Goal: Communication & Community: Connect with others

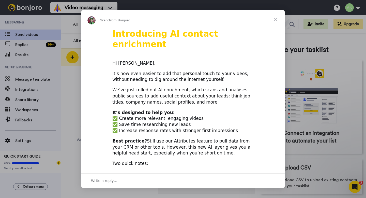
click at [274, 21] on span "Close" at bounding box center [275, 19] width 18 height 18
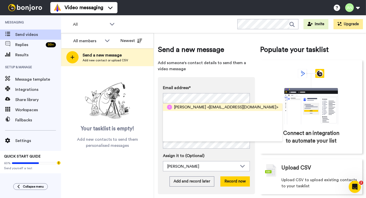
click at [207, 108] on span "<tredecop@gmail.com>" at bounding box center [242, 107] width 71 height 6
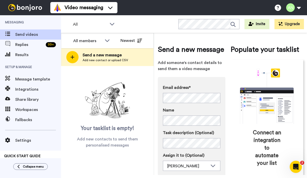
scroll to position [49, 0]
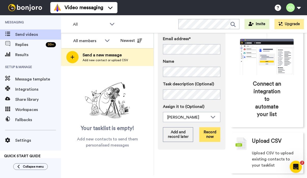
click at [209, 139] on button "Record now" at bounding box center [209, 134] width 21 height 15
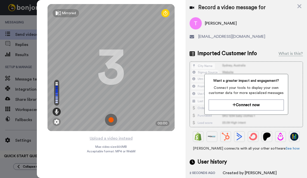
click at [111, 123] on img at bounding box center [111, 120] width 12 height 12
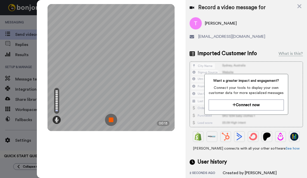
click at [113, 122] on img at bounding box center [111, 120] width 12 height 12
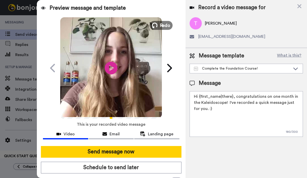
click at [161, 25] on span "Redo" at bounding box center [165, 25] width 11 height 7
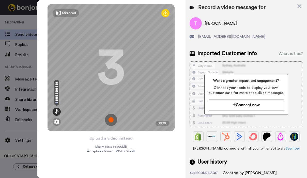
click at [115, 119] on img at bounding box center [111, 120] width 12 height 12
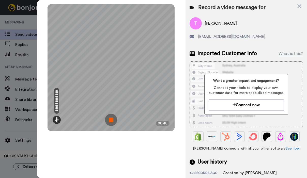
click at [111, 120] on img at bounding box center [111, 120] width 12 height 12
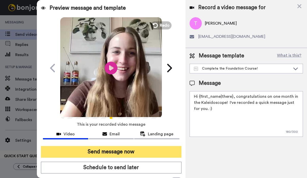
click at [133, 152] on button "Send message now" at bounding box center [111, 152] width 140 height 12
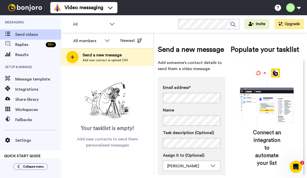
click at [176, 108] on span "Karen" at bounding box center [190, 107] width 32 height 6
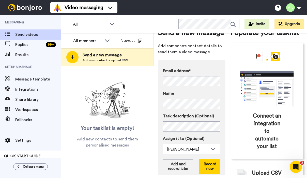
scroll to position [47, 0]
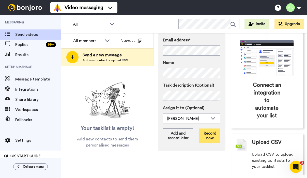
click at [209, 140] on button "Record now" at bounding box center [209, 135] width 21 height 15
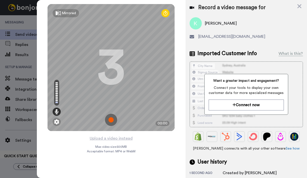
click at [111, 119] on img at bounding box center [111, 120] width 12 height 12
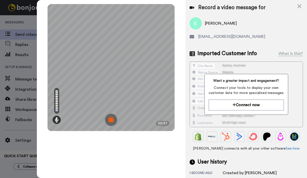
click at [113, 122] on img at bounding box center [111, 120] width 12 height 12
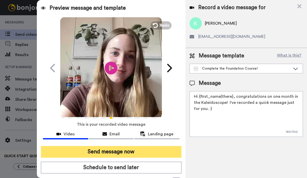
click at [107, 150] on button "Send message now" at bounding box center [111, 152] width 140 height 12
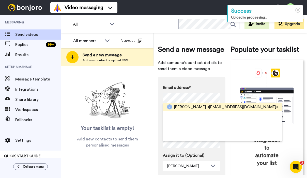
click at [175, 107] on span "Bridget" at bounding box center [190, 107] width 32 height 6
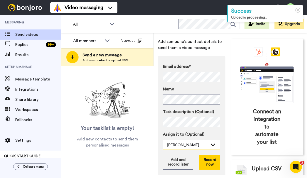
scroll to position [23, 0]
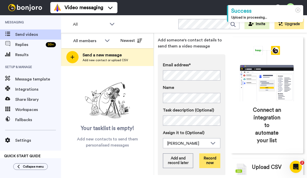
click at [204, 155] on button "Record now" at bounding box center [209, 160] width 21 height 15
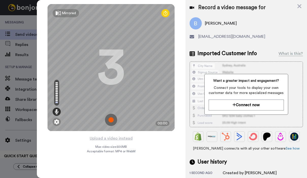
click at [106, 123] on img at bounding box center [111, 120] width 12 height 12
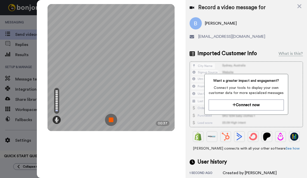
click at [111, 121] on img at bounding box center [111, 120] width 12 height 12
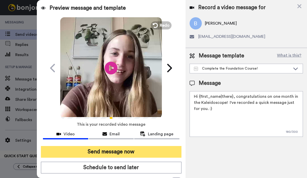
click at [115, 149] on button "Send message now" at bounding box center [111, 152] width 140 height 12
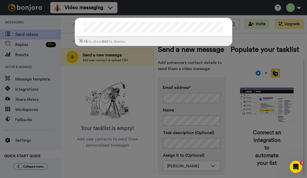
click at [148, 92] on div "⌘ +k to show esc to dismiss" at bounding box center [153, 89] width 307 height 178
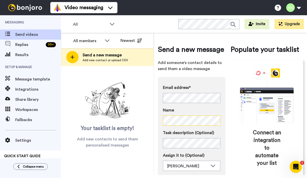
scroll to position [33, 0]
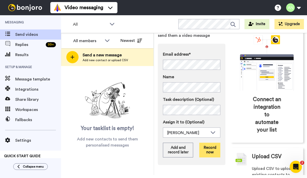
click at [212, 147] on button "Record now" at bounding box center [209, 150] width 21 height 15
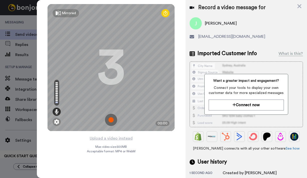
click at [112, 120] on img at bounding box center [111, 120] width 12 height 12
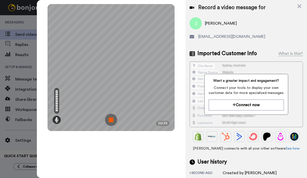
click at [110, 119] on img at bounding box center [111, 120] width 12 height 12
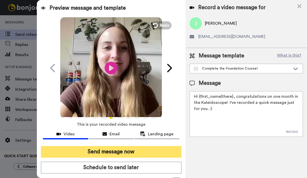
click at [113, 150] on button "Send message now" at bounding box center [111, 152] width 140 height 12
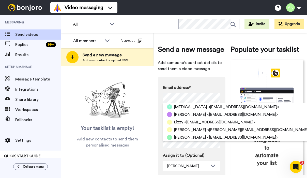
scroll to position [0, 2]
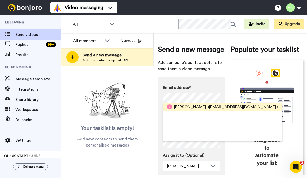
click at [207, 106] on span "<[EMAIL_ADDRESS][DOMAIN_NAME]>" at bounding box center [242, 107] width 71 height 6
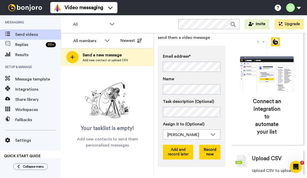
scroll to position [49, 0]
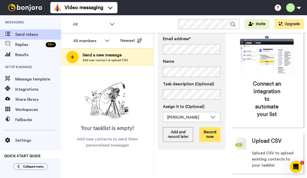
click at [205, 135] on button "Record now" at bounding box center [209, 134] width 21 height 15
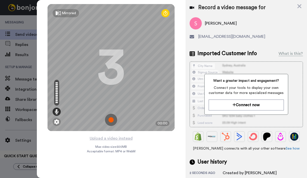
click at [113, 118] on img at bounding box center [111, 120] width 12 height 12
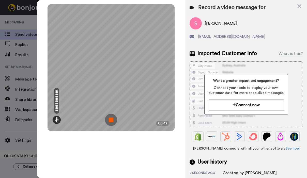
click at [116, 117] on img at bounding box center [111, 120] width 12 height 12
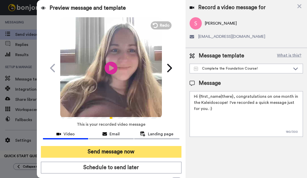
click at [123, 149] on button "Send message now" at bounding box center [111, 152] width 140 height 12
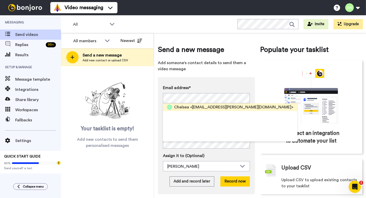
click at [183, 107] on span "Chelsea" at bounding box center [181, 107] width 15 height 6
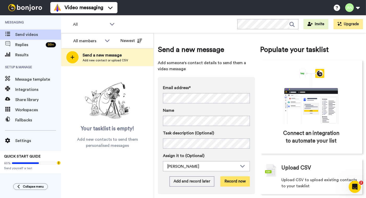
click at [236, 178] on button "Record now" at bounding box center [234, 181] width 29 height 10
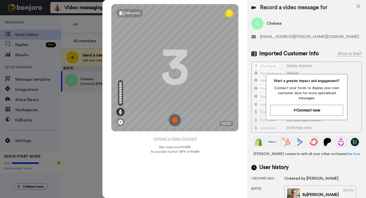
click at [175, 119] on img at bounding box center [175, 120] width 12 height 12
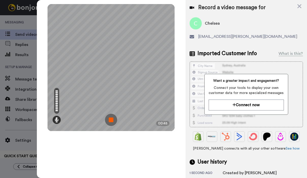
click at [113, 118] on img at bounding box center [111, 120] width 12 height 12
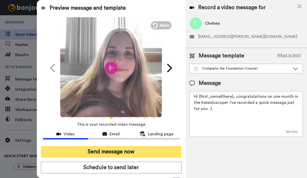
click at [110, 152] on button "Send message now" at bounding box center [111, 152] width 140 height 12
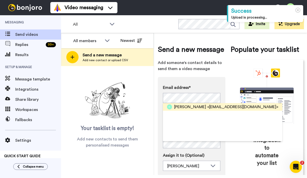
click at [178, 105] on span "Kristie" at bounding box center [190, 107] width 32 height 6
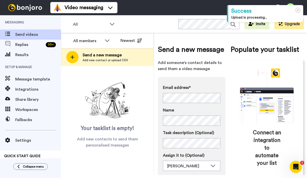
scroll to position [49, 0]
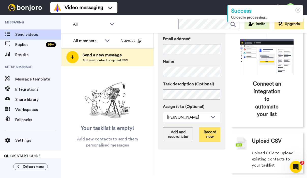
click at [213, 132] on button "Record now" at bounding box center [209, 134] width 21 height 15
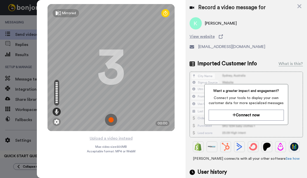
click at [108, 118] on img at bounding box center [111, 120] width 12 height 12
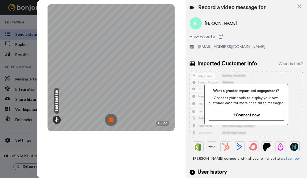
click at [111, 119] on img at bounding box center [111, 120] width 12 height 12
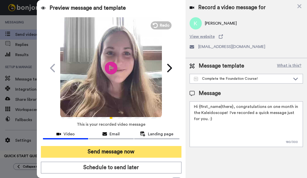
click at [122, 151] on button "Send message now" at bounding box center [111, 152] width 140 height 12
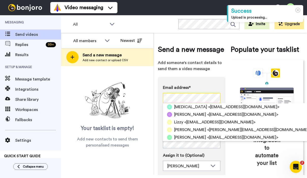
scroll to position [0, 21]
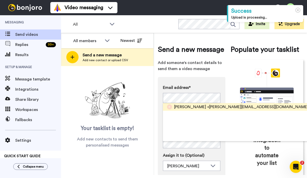
click at [178, 110] on div "Rachel <rachel.themusicgardenptc@gmail.com>" at bounding box center [238, 107] width 151 height 8
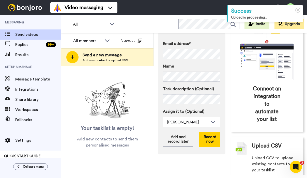
scroll to position [49, 0]
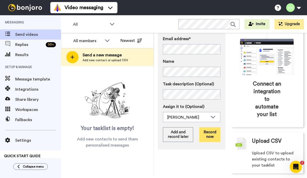
click at [212, 132] on button "Record now" at bounding box center [209, 134] width 21 height 15
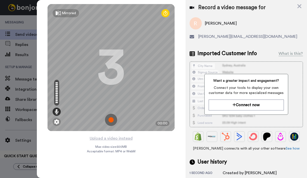
click at [110, 122] on img at bounding box center [111, 120] width 12 height 12
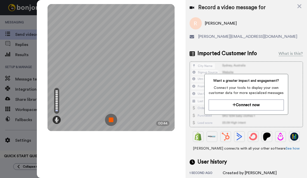
click at [112, 119] on img at bounding box center [111, 120] width 12 height 12
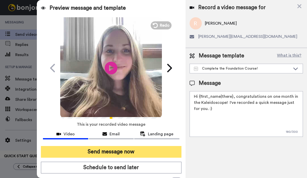
click at [126, 150] on button "Send message now" at bounding box center [111, 152] width 140 height 12
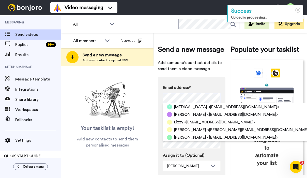
scroll to position [0, 6]
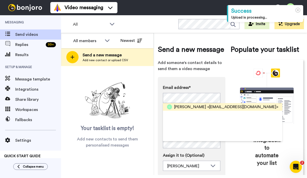
click at [188, 109] on span "[PERSON_NAME]" at bounding box center [190, 107] width 32 height 6
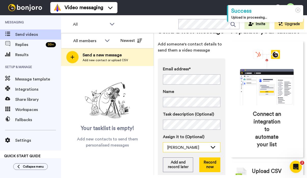
scroll to position [47, 0]
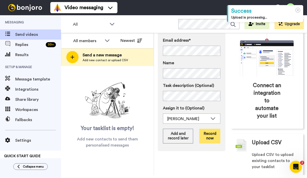
click at [213, 141] on button "Record now" at bounding box center [209, 136] width 21 height 15
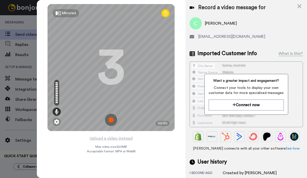
click at [111, 120] on img at bounding box center [111, 120] width 12 height 12
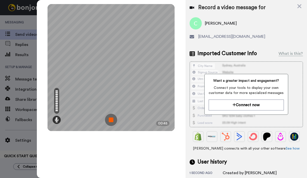
click at [111, 120] on img at bounding box center [111, 120] width 12 height 12
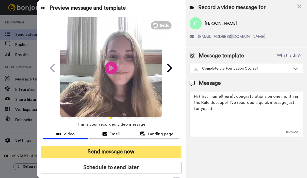
click at [108, 150] on button "Send message now" at bounding box center [111, 152] width 140 height 12
